Goal: Navigation & Orientation: Find specific page/section

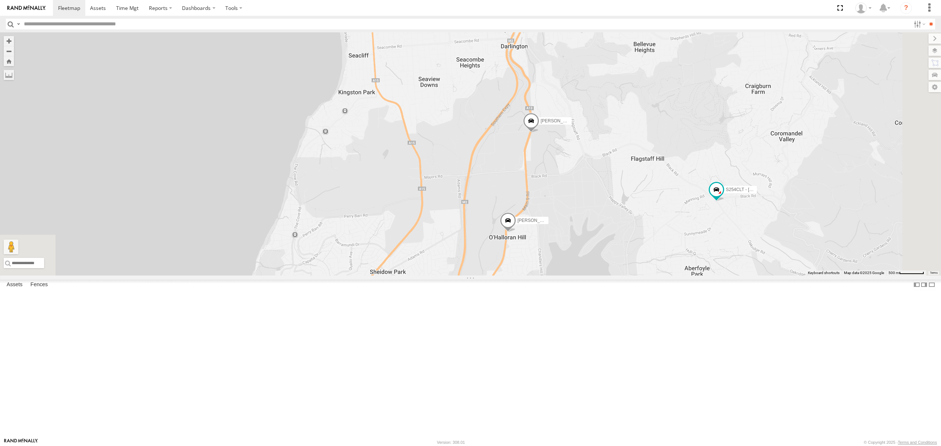
click at [0, 0] on div "S678CGD - Fridge It Sprinter" at bounding box center [0, 0] width 0 height 0
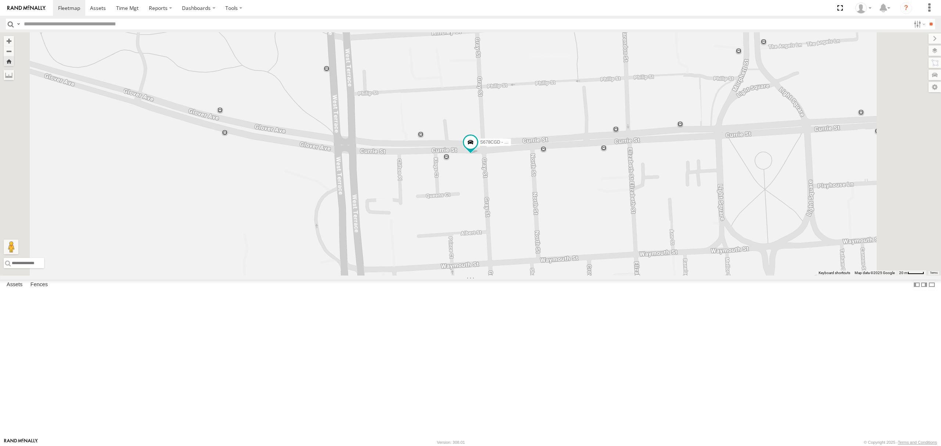
click at [0, 0] on div "S254CLT - Brian Corkhill All Assets" at bounding box center [0, 0] width 0 height 0
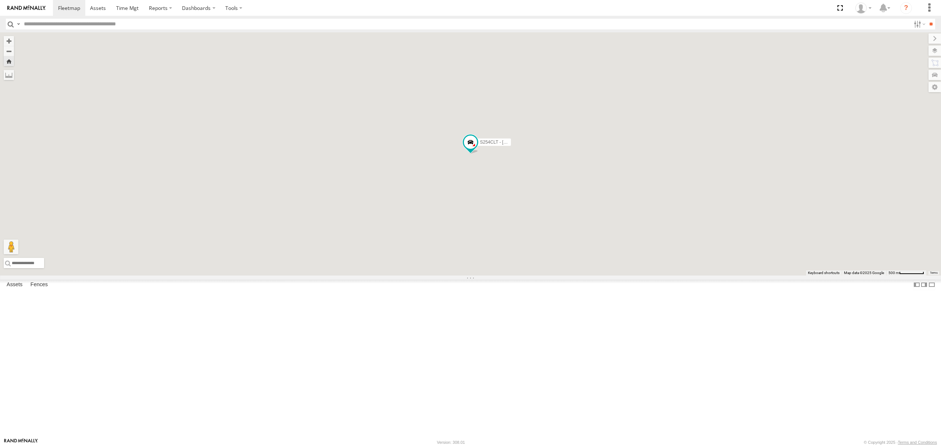
click at [0, 0] on div "SB25LM - (6P HINO) R6 All Assets James Congdon Dr Mile End -34.92553 138.57928 …" at bounding box center [0, 0] width 0 height 0
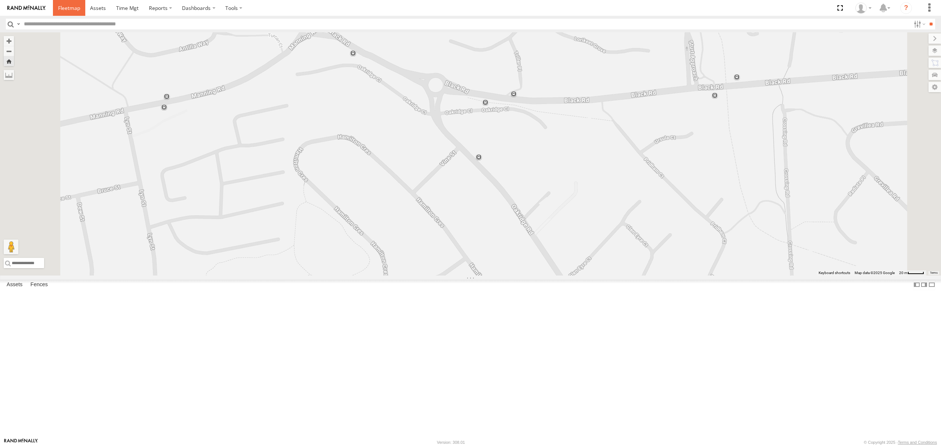
click at [64, 8] on span at bounding box center [69, 7] width 22 height 7
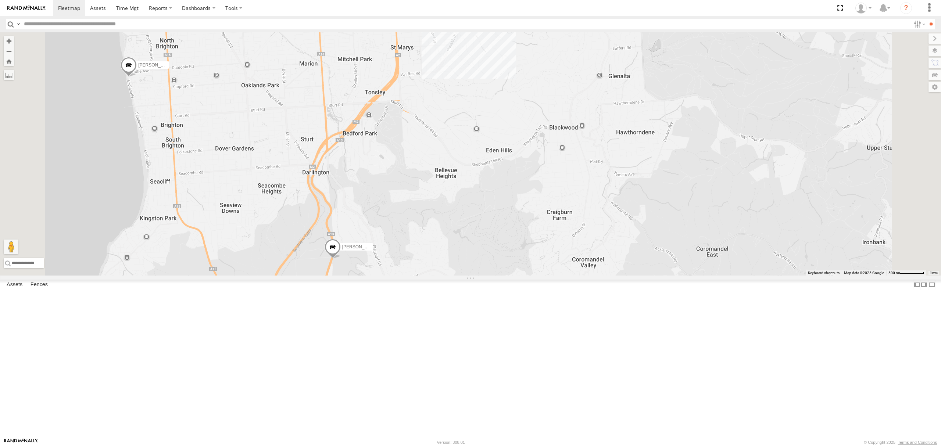
drag, startPoint x: 380, startPoint y: 264, endPoint x: 447, endPoint y: 322, distance: 88.8
click at [445, 276] on div "S254CLT - [PERSON_NAME] [PERSON_NAME] [PERSON_NAME] [PERSON_NAME] [PERSON_NAME]…" at bounding box center [470, 153] width 941 height 243
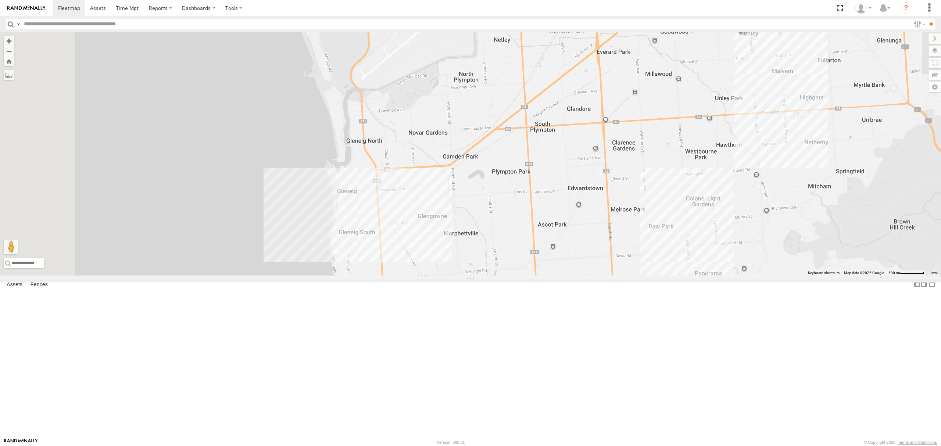
drag, startPoint x: 559, startPoint y: 277, endPoint x: 532, endPoint y: 325, distance: 54.6
click at [534, 276] on div "S254CLT - [PERSON_NAME] [PERSON_NAME] [PERSON_NAME] [PERSON_NAME] [PERSON_NAME]…" at bounding box center [470, 153] width 941 height 243
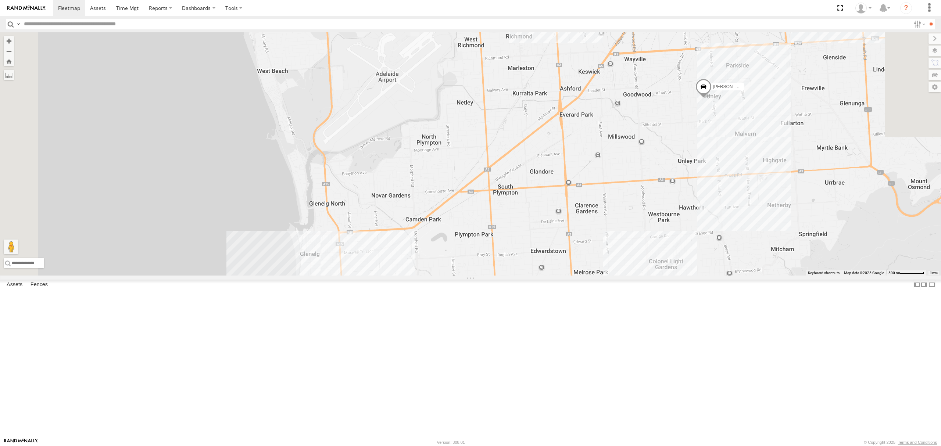
click at [0, 0] on div "All Assets" at bounding box center [0, 0] width 0 height 0
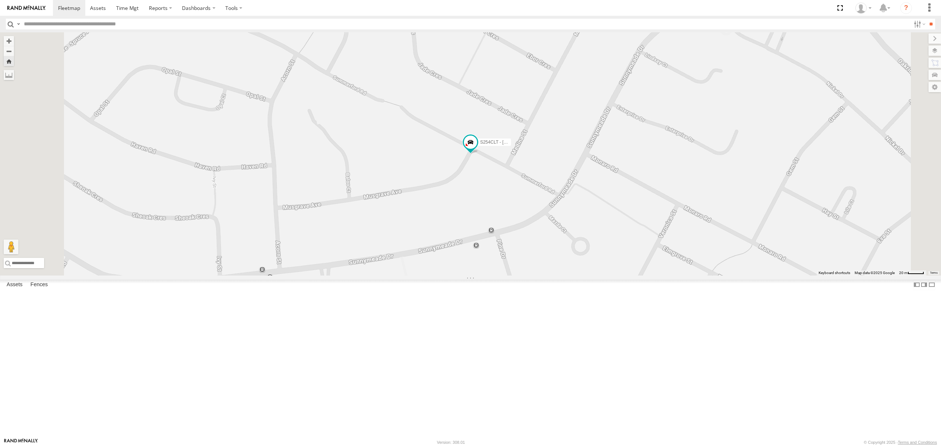
click at [0, 0] on div "SB25LM - (6P HINO) R6 All Assets" at bounding box center [0, 0] width 0 height 0
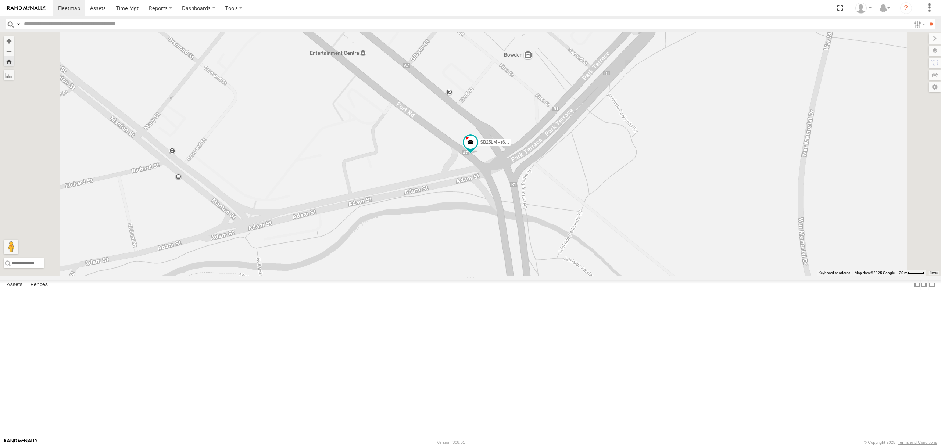
click at [0, 0] on div "SB25LM - (6P HINO) R6" at bounding box center [0, 0] width 0 height 0
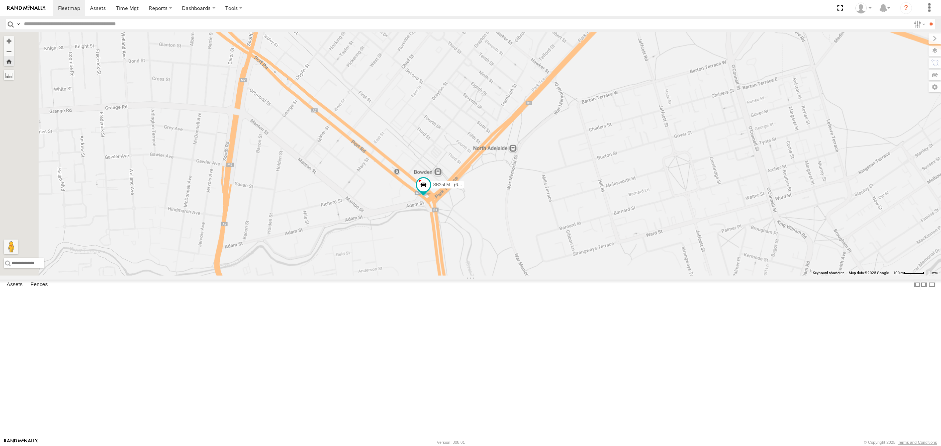
drag, startPoint x: 382, startPoint y: 287, endPoint x: 466, endPoint y: 298, distance: 84.5
click at [466, 276] on div "SB25LM - (6P HINO) R6" at bounding box center [470, 153] width 941 height 243
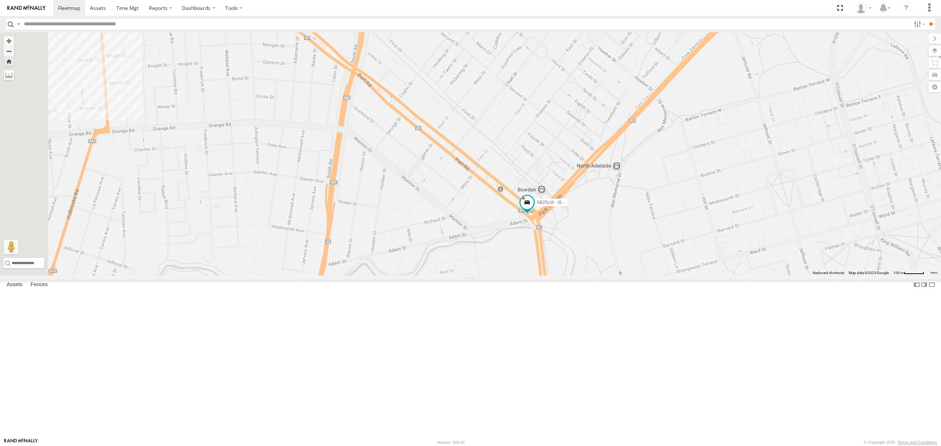
drag, startPoint x: 463, startPoint y: 298, endPoint x: 530, endPoint y: 304, distance: 67.2
click at [530, 276] on div "SB25LM - (6P HINO) R6" at bounding box center [470, 153] width 941 height 243
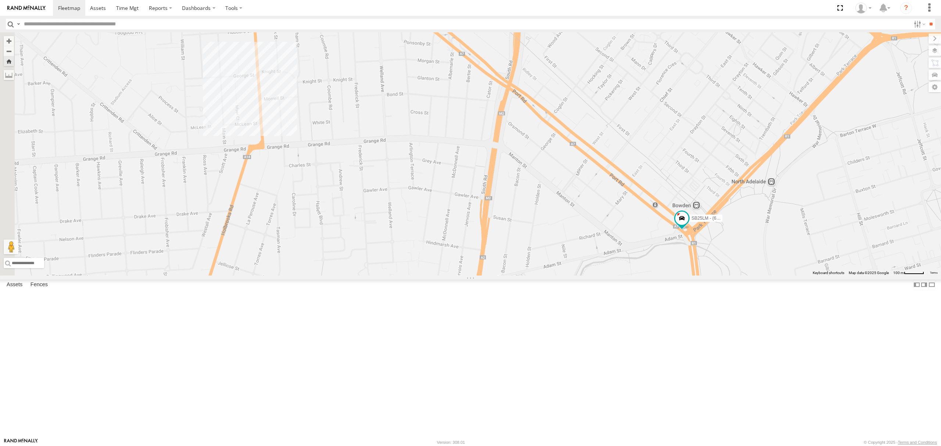
click at [0, 0] on div "SB25LM - (6P HINO) R6" at bounding box center [0, 0] width 0 height 0
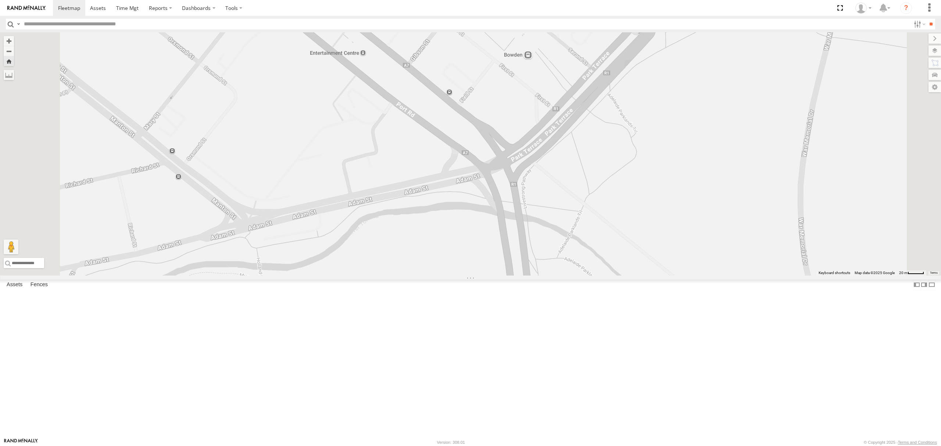
drag, startPoint x: 54, startPoint y: 55, endPoint x: 509, endPoint y: 69, distance: 455.1
click at [0, 0] on div "All Assets" at bounding box center [0, 0] width 0 height 0
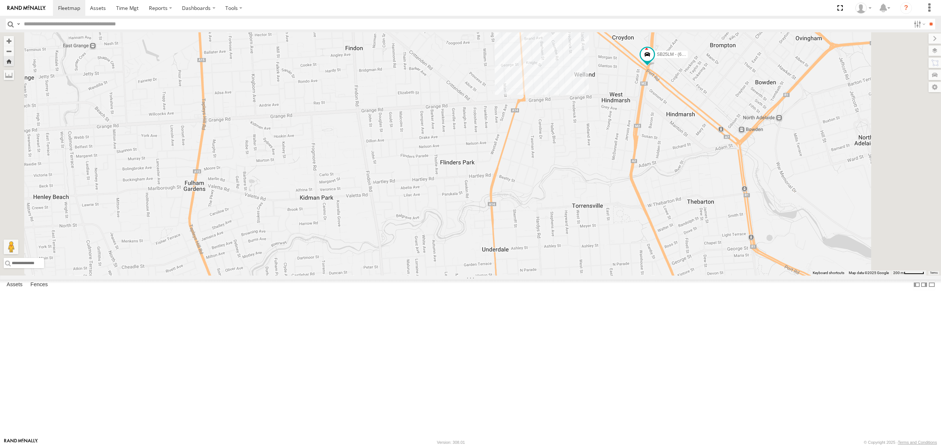
drag, startPoint x: 796, startPoint y: 115, endPoint x: 786, endPoint y: 141, distance: 27.6
click at [786, 140] on div "SB25LM - (6P HINO) R6" at bounding box center [470, 153] width 941 height 243
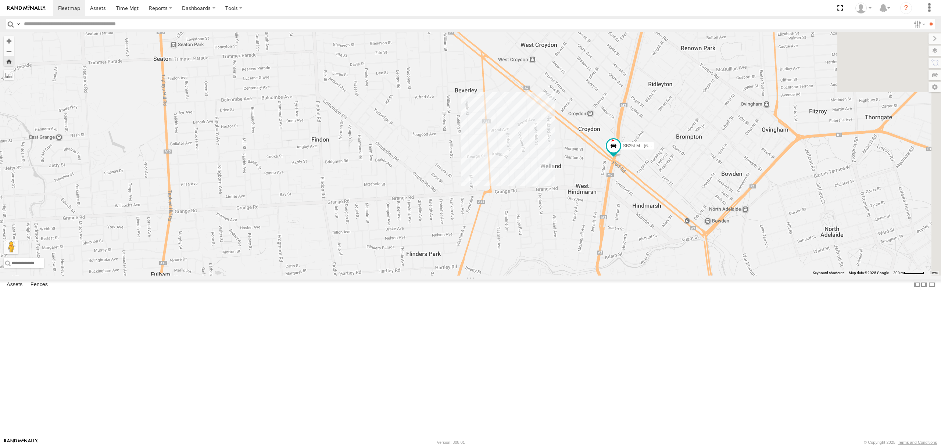
drag, startPoint x: 788, startPoint y: 128, endPoint x: 776, endPoint y: 162, distance: 35.9
click at [775, 170] on div "SB25LM - (6P HINO) R6" at bounding box center [470, 153] width 941 height 243
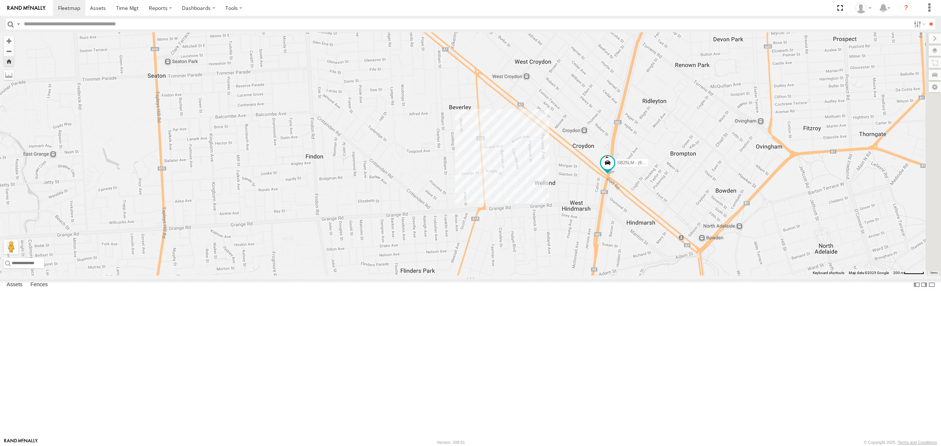
click at [0, 0] on div "S254CLT - [PERSON_NAME]" at bounding box center [0, 0] width 0 height 0
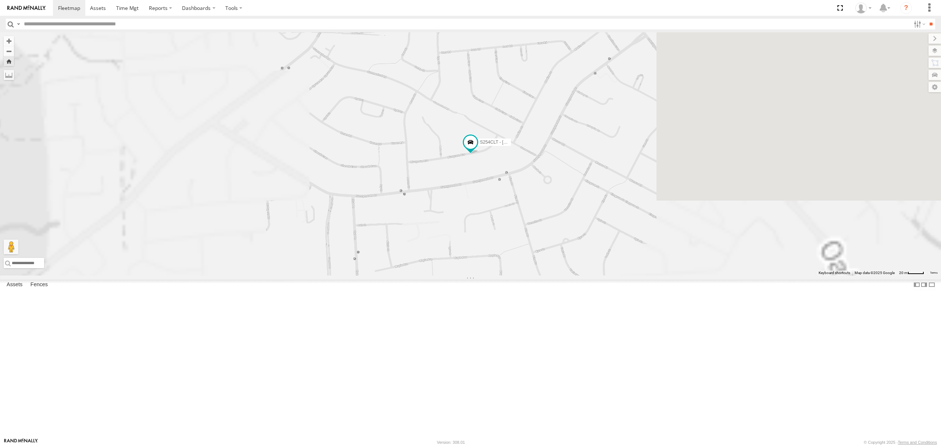
drag, startPoint x: 49, startPoint y: 126, endPoint x: 193, endPoint y: 116, distance: 144.4
click at [0, 0] on div "All Assets" at bounding box center [0, 0] width 0 height 0
